Goal: Connect with others: Connect with others

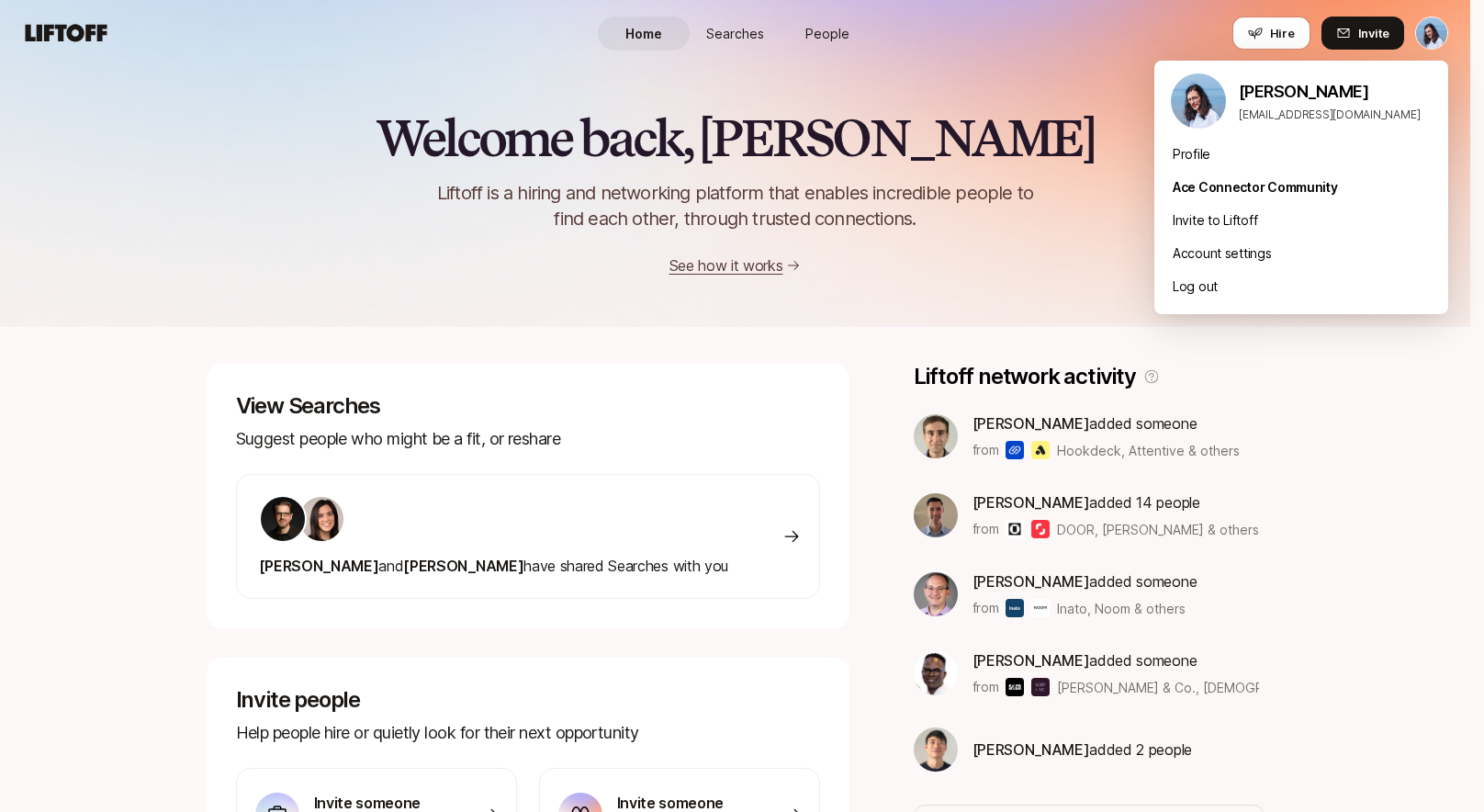
click at [1432, 27] on html "Home Searches People Hire Home Searches People Hire Hire Invite Welcome back, D…" at bounding box center [742, 406] width 1484 height 812
click at [1241, 154] on div "Profile" at bounding box center [1301, 154] width 294 height 33
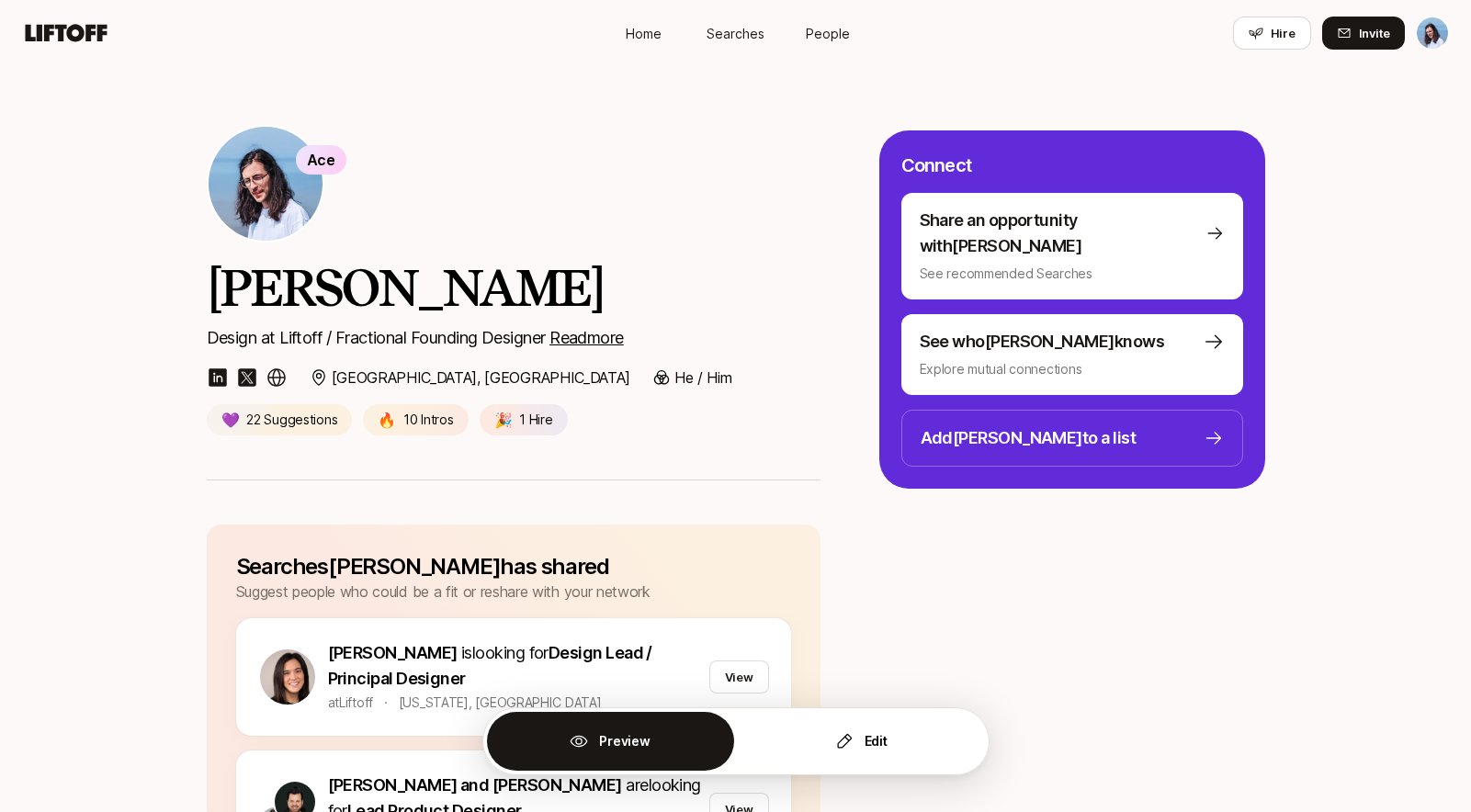
click at [776, 165] on span "Ace" at bounding box center [513, 183] width 613 height 118
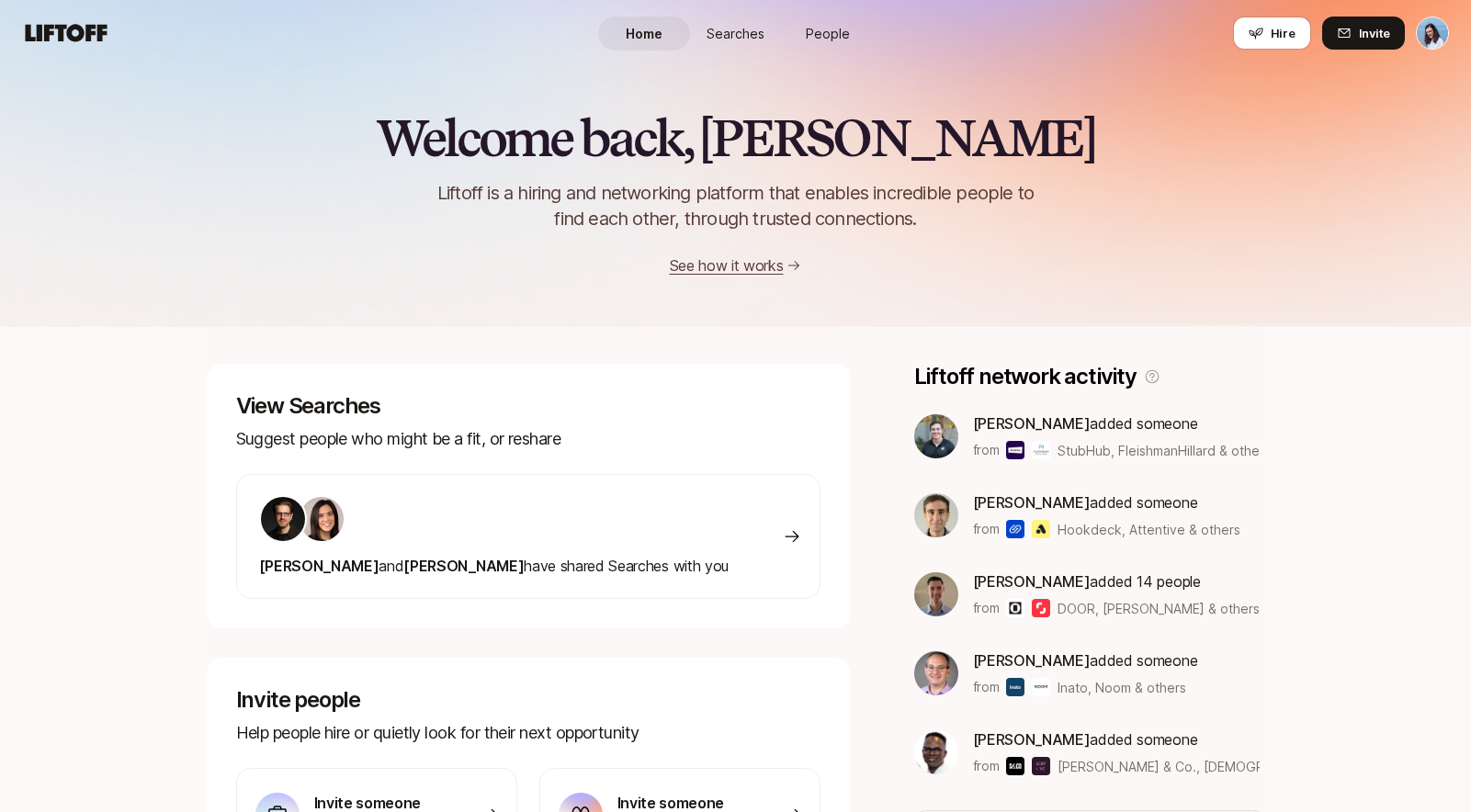
click at [812, 39] on span "People" at bounding box center [828, 34] width 44 height 19
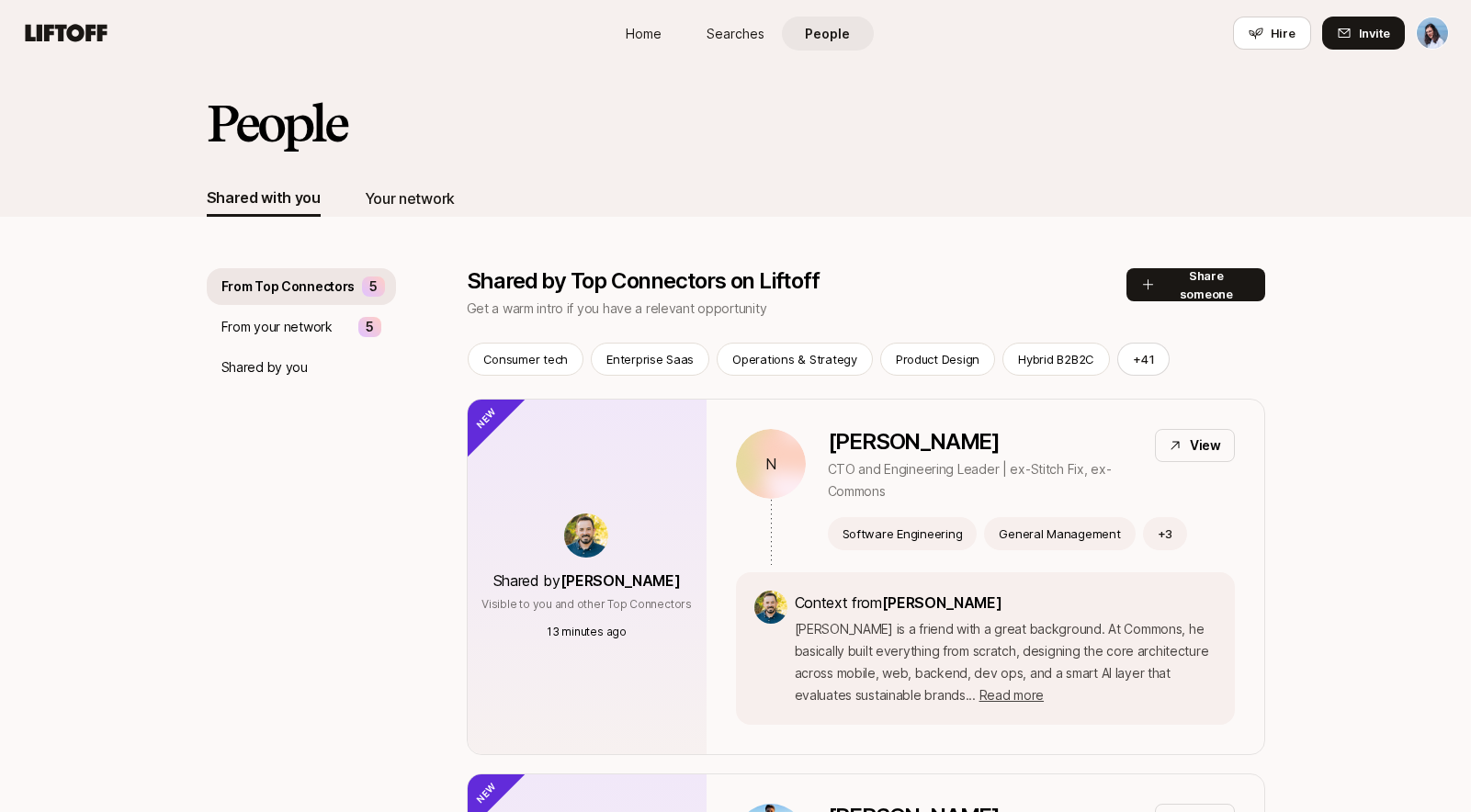
click at [425, 194] on div "Your network" at bounding box center [410, 198] width 90 height 24
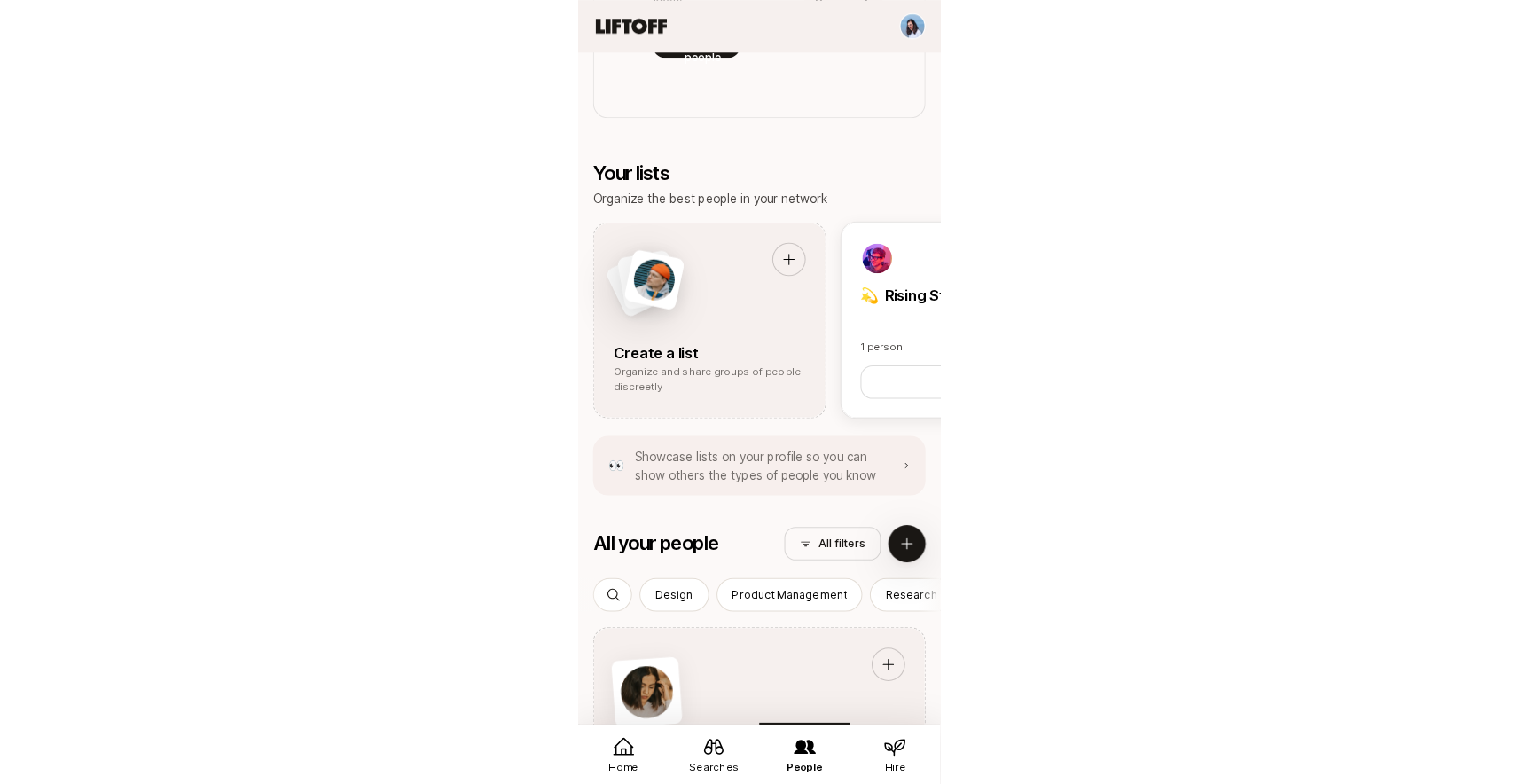
scroll to position [1221, 0]
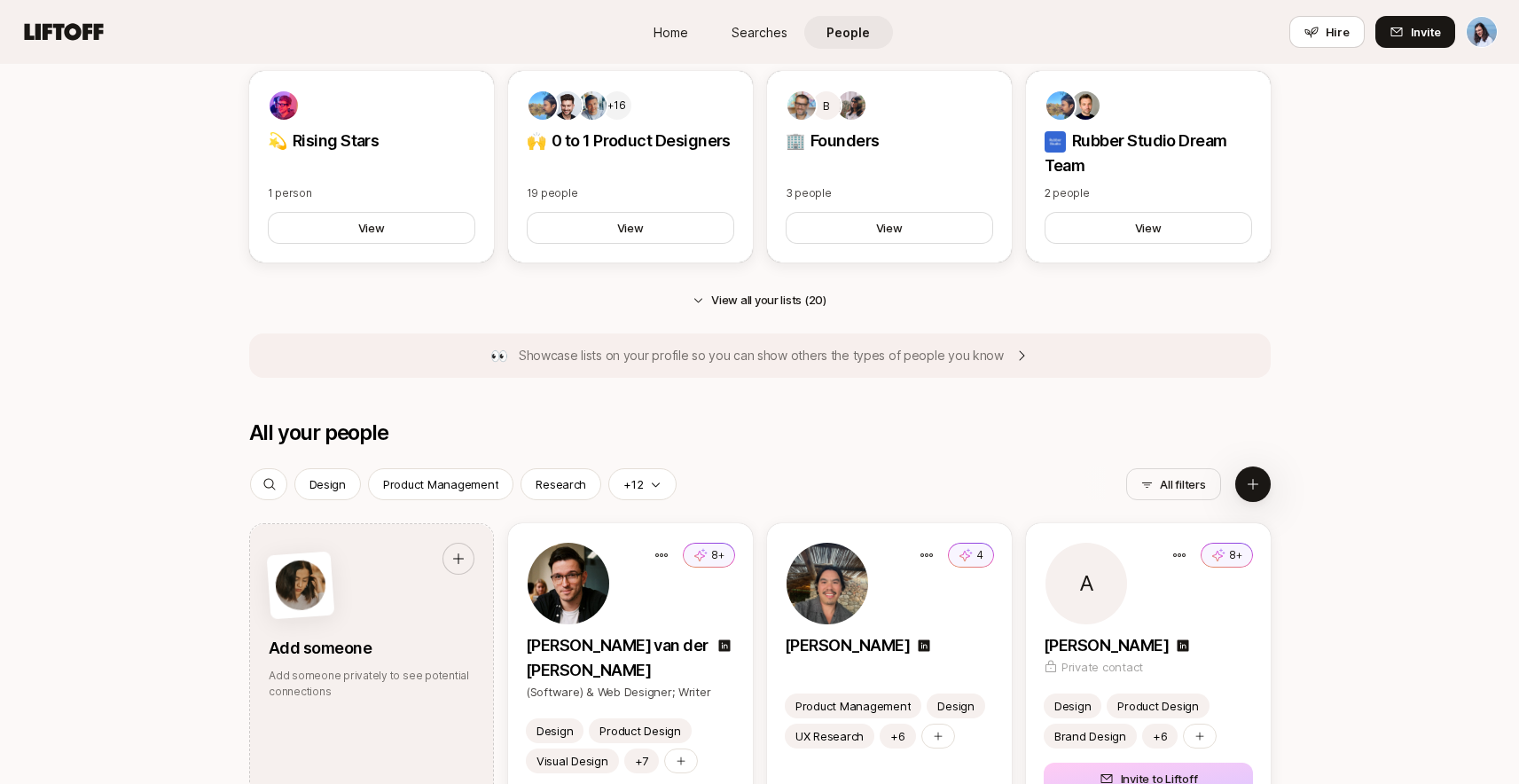
click at [1419, 38] on img "button" at bounding box center [1482, 32] width 30 height 30
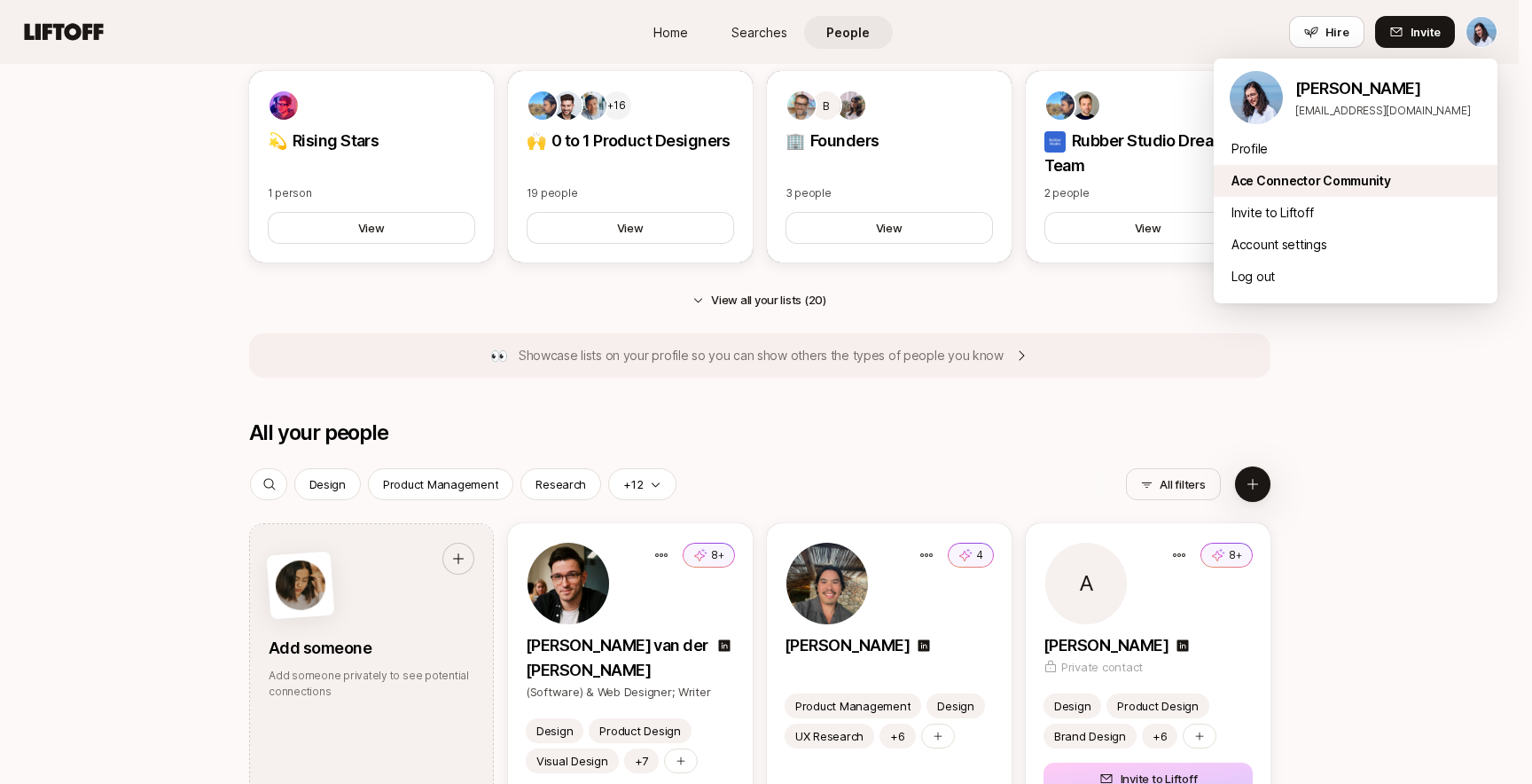
click at [1320, 177] on div "Ace Connector Community" at bounding box center [1356, 181] width 283 height 32
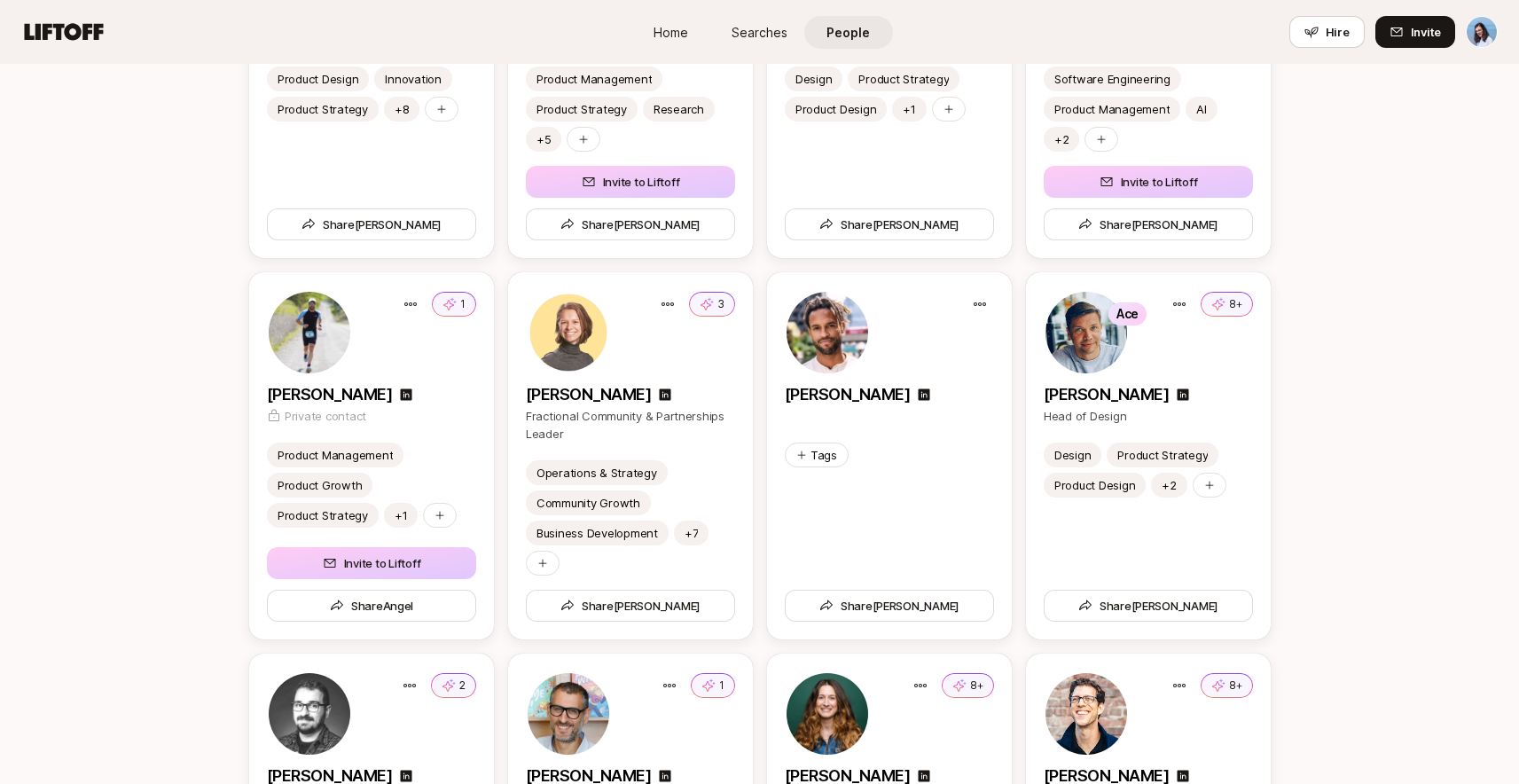
scroll to position [3417, 0]
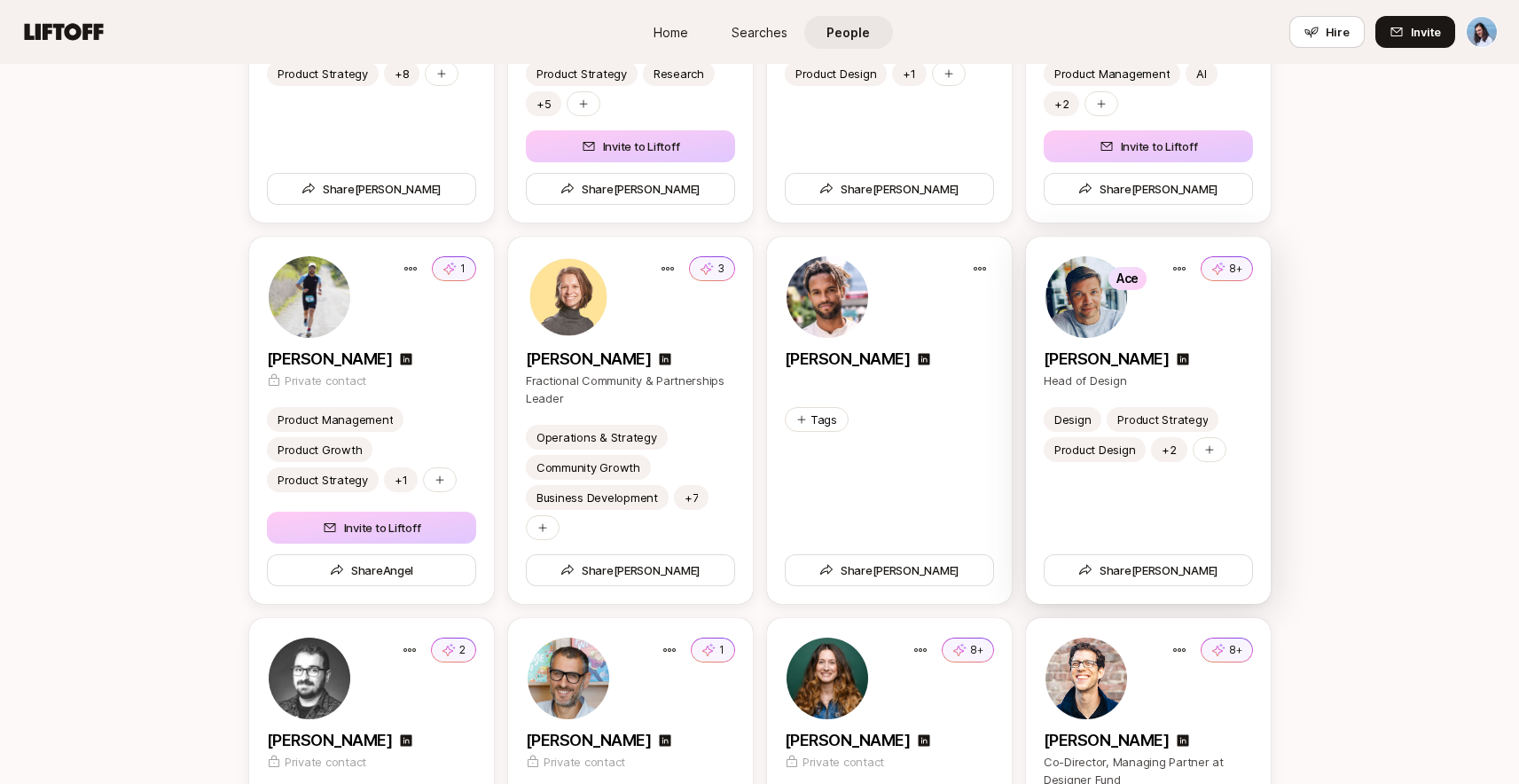
click at [1198, 374] on p "Head of Design" at bounding box center [1148, 379] width 209 height 18
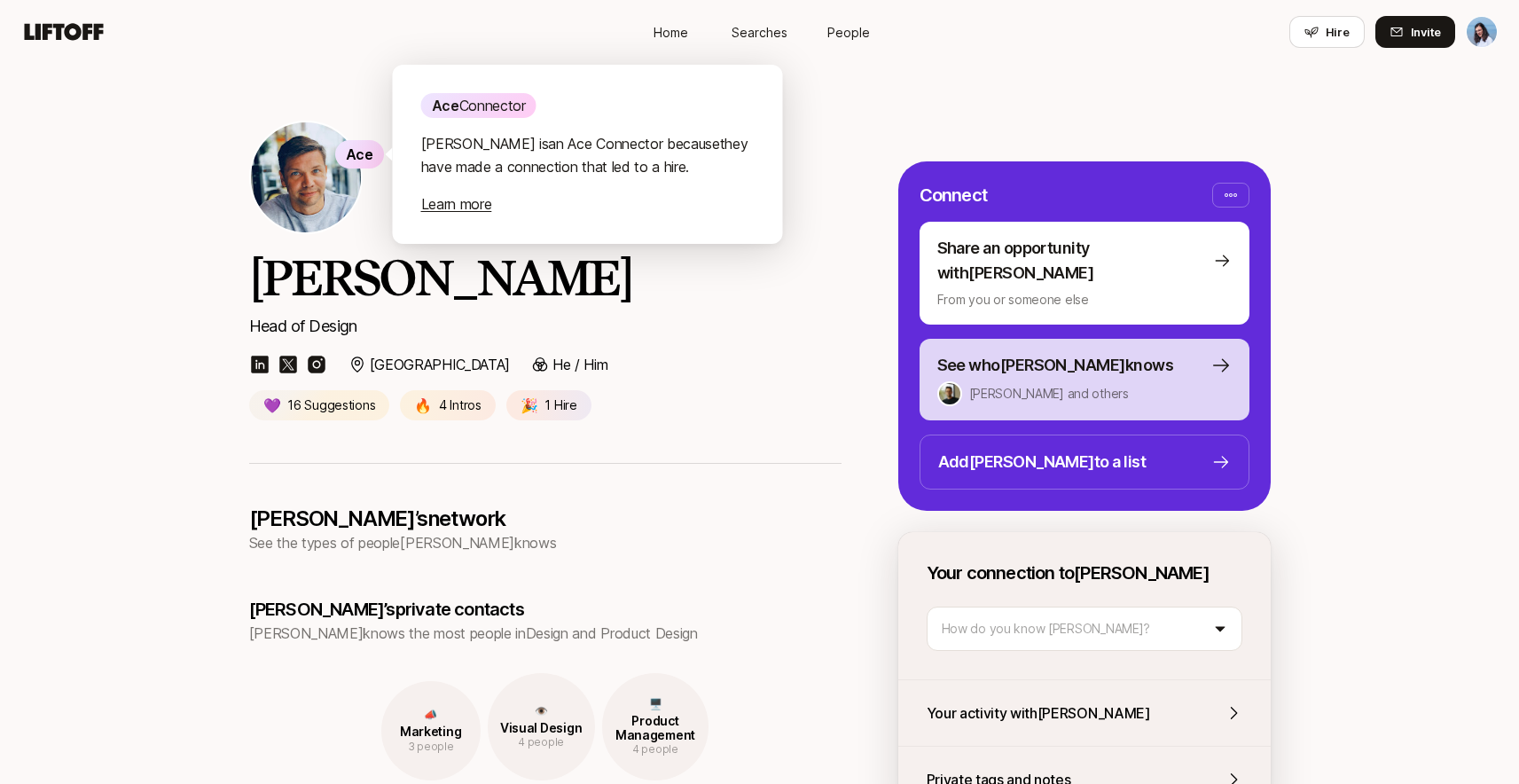
click at [994, 353] on div "See who [PERSON_NAME] knows [PERSON_NAME] and others 1 person" at bounding box center [1084, 379] width 295 height 53
